Goal: Find specific page/section: Find specific page/section

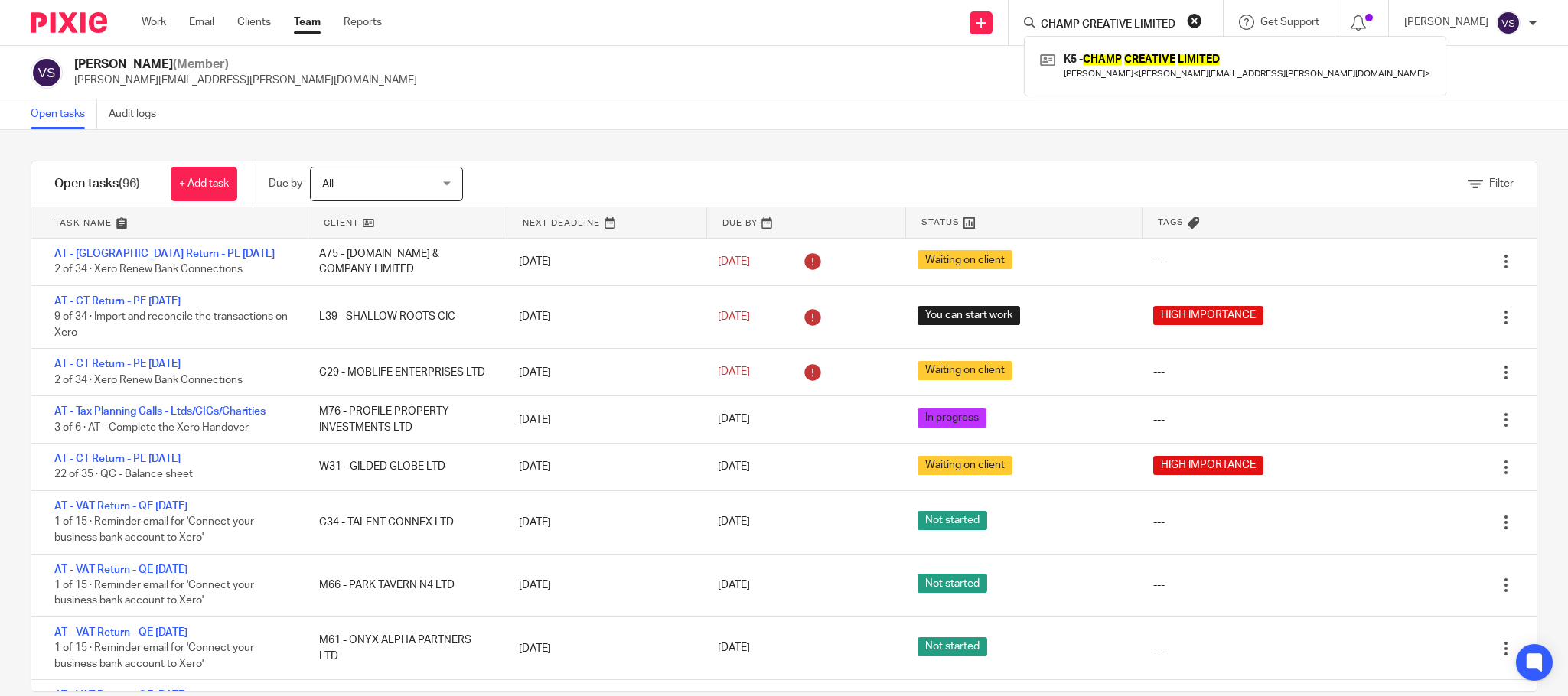
click at [1199, 18] on button "reset" at bounding box center [1194, 20] width 16 height 16
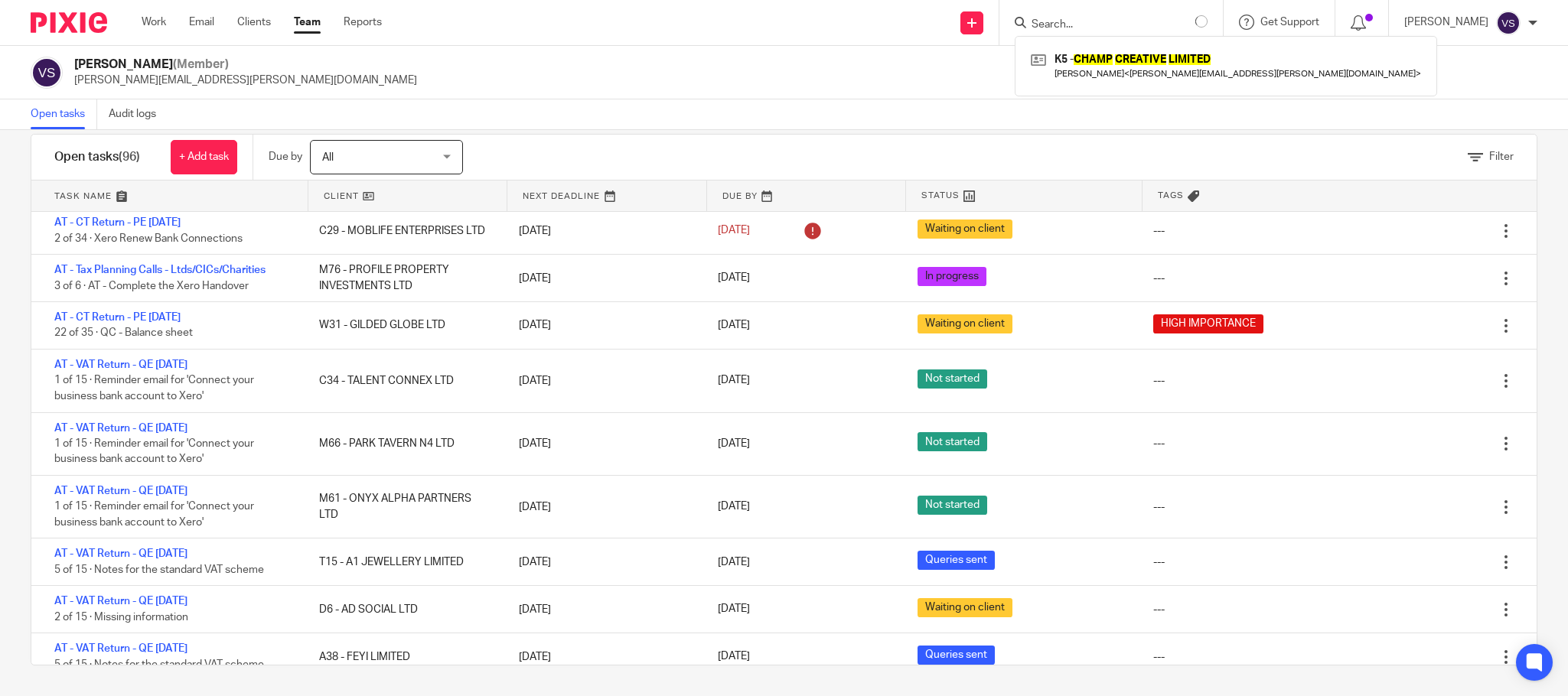
click at [1111, 26] on input "Search" at bounding box center [1098, 25] width 137 height 14
paste input "INTEGRATED TECH LTD"
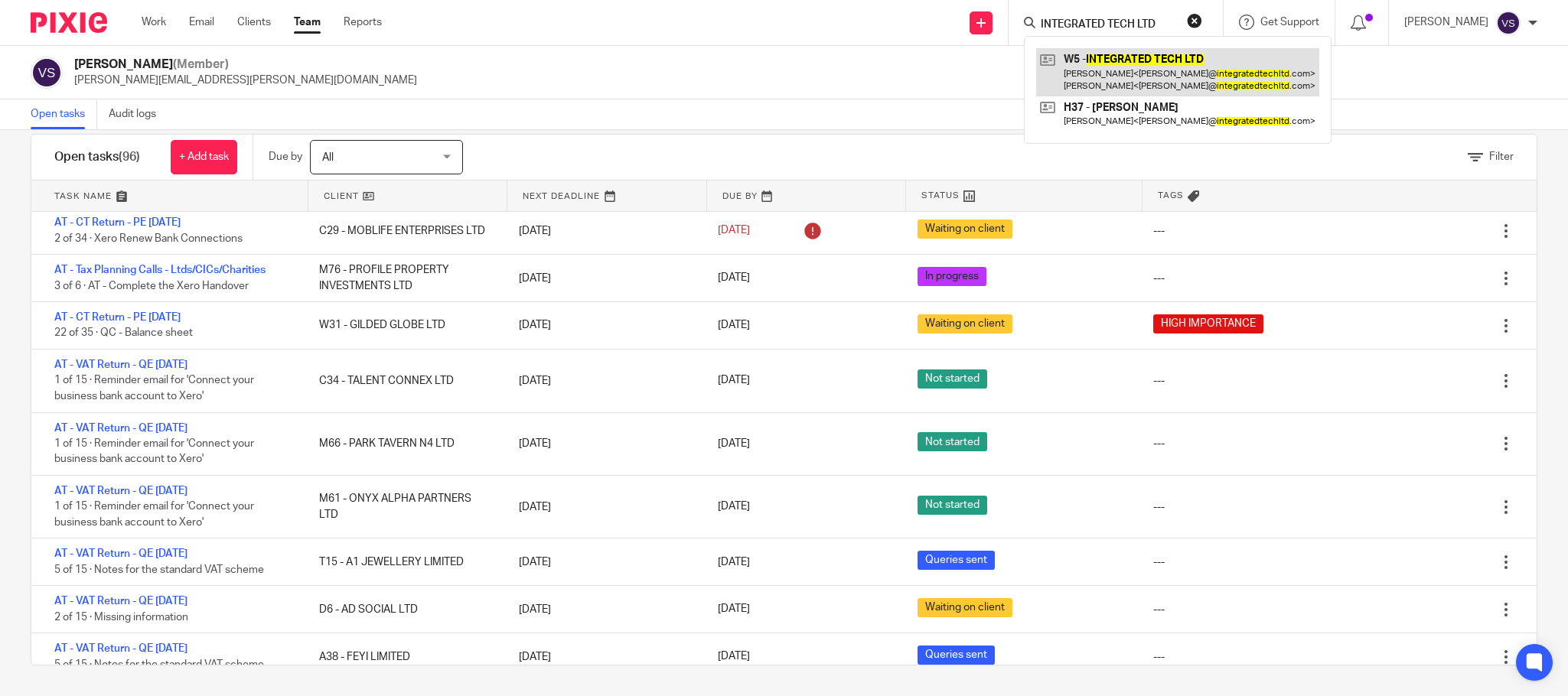
type input "INTEGRATED TECH LTD"
click at [1115, 70] on link at bounding box center [1177, 71] width 283 height 47
